Goal: Use online tool/utility: Utilize a website feature to perform a specific function

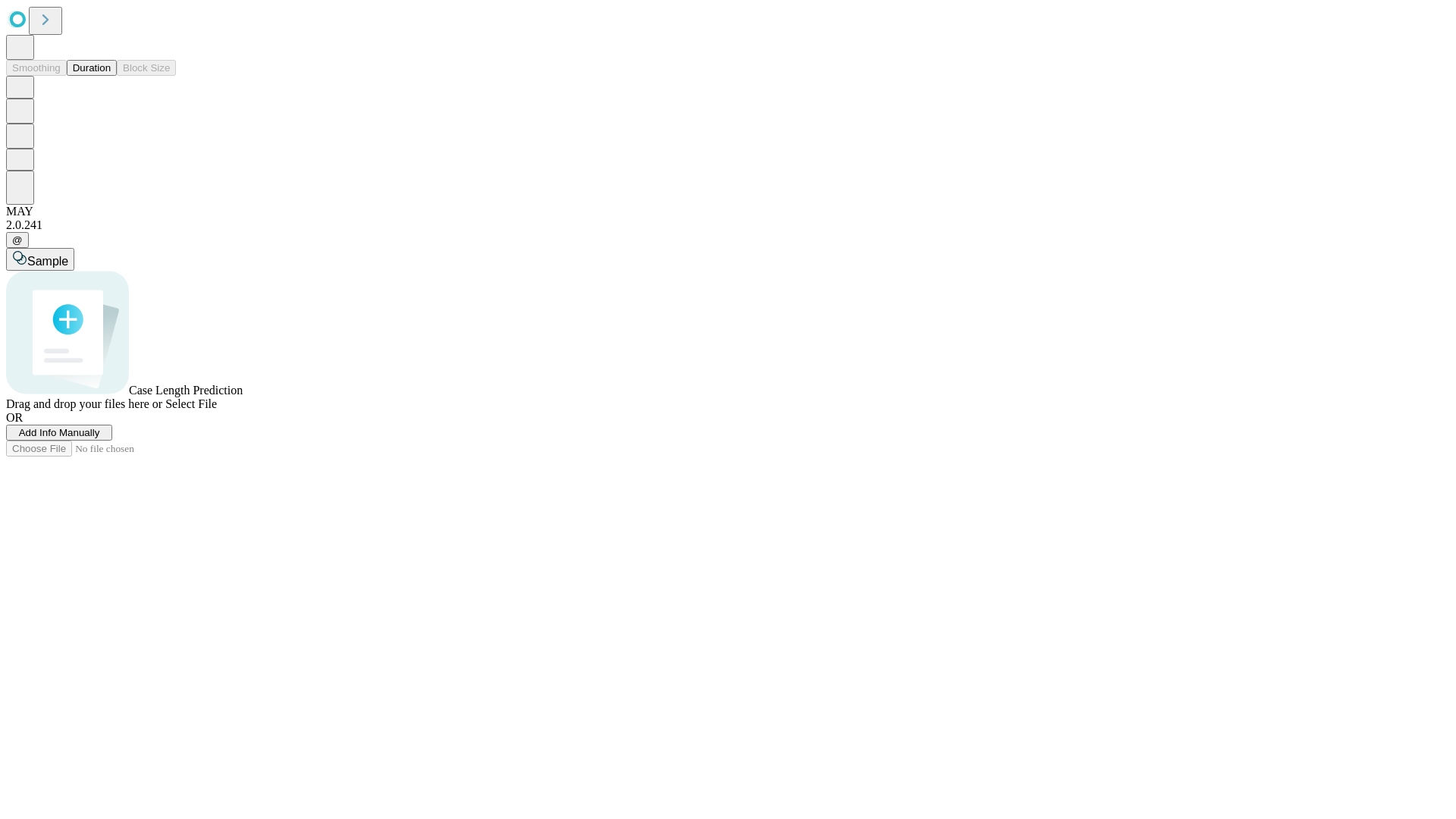
click at [111, 76] on button "Duration" at bounding box center [92, 67] width 50 height 16
click at [68, 255] on span "Sample" at bounding box center [47, 262] width 41 height 13
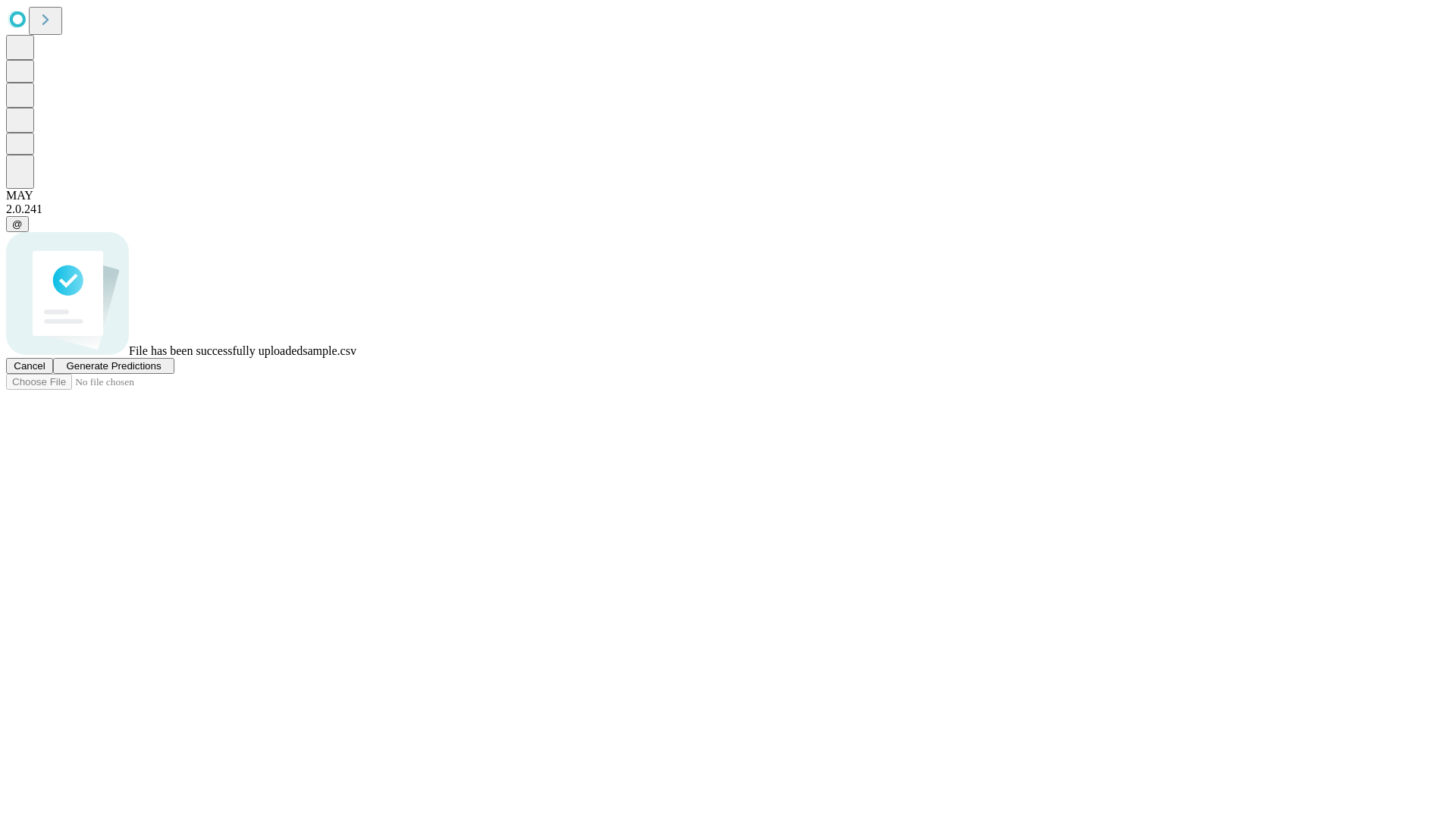
click at [161, 371] on span "Generate Predictions" at bounding box center [113, 366] width 94 height 11
